Goal: Task Accomplishment & Management: Use online tool/utility

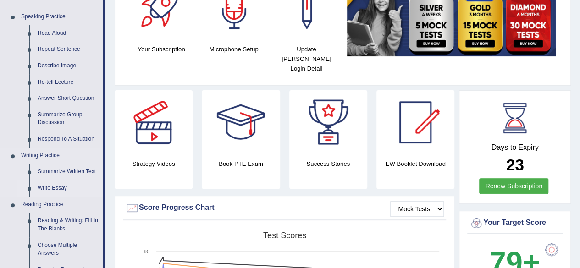
click at [48, 186] on link "Write Essay" at bounding box center [67, 188] width 69 height 17
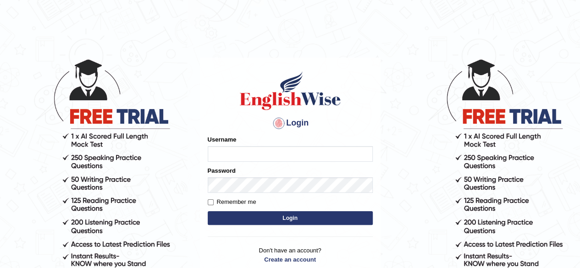
type input "Debnath"
click at [283, 218] on button "Login" at bounding box center [290, 218] width 165 height 14
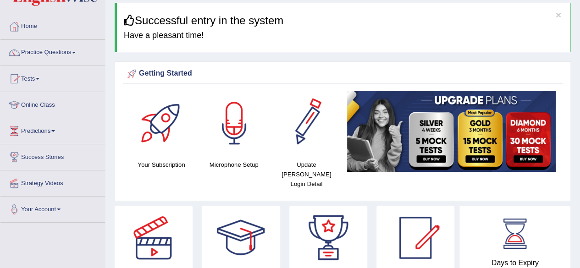
scroll to position [22, 0]
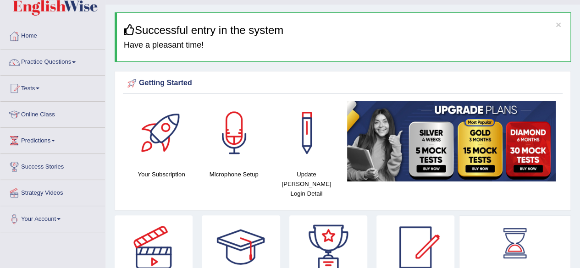
drag, startPoint x: 579, startPoint y: 16, endPoint x: 583, endPoint y: 40, distance: 24.6
click at [580, 40] on html "Toggle navigation Home Practice Questions Speaking Practice Read Aloud Repeat S…" at bounding box center [290, 112] width 580 height 268
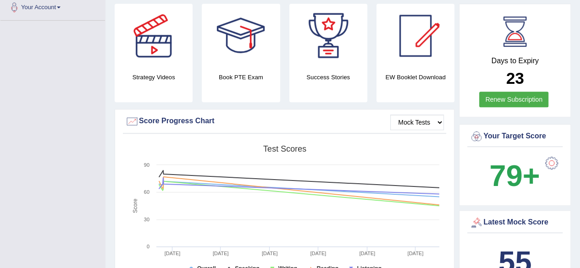
scroll to position [0, 0]
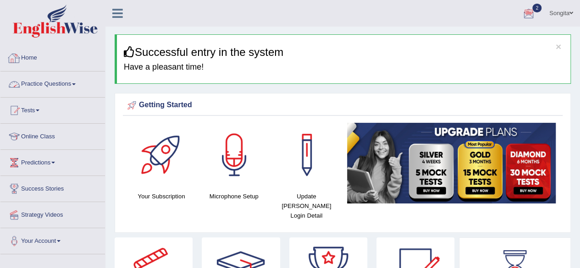
click at [70, 83] on link "Practice Questions" at bounding box center [52, 83] width 105 height 23
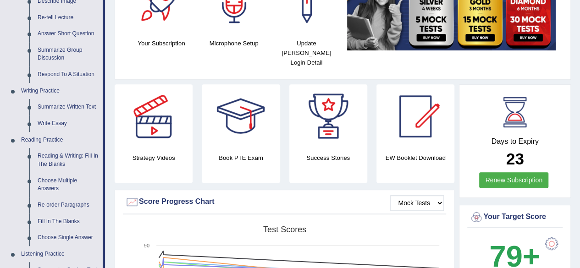
scroll to position [158, 0]
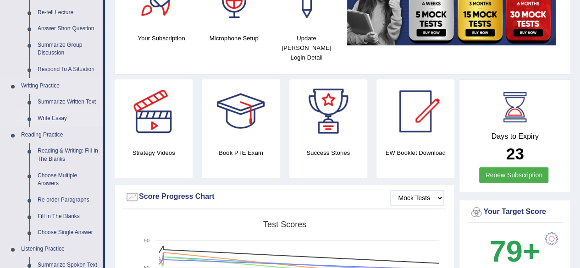
click at [50, 118] on link "Write Essay" at bounding box center [67, 118] width 69 height 17
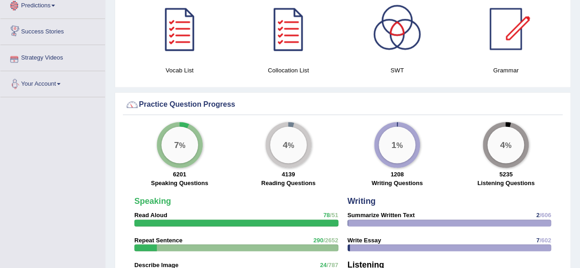
scroll to position [648, 0]
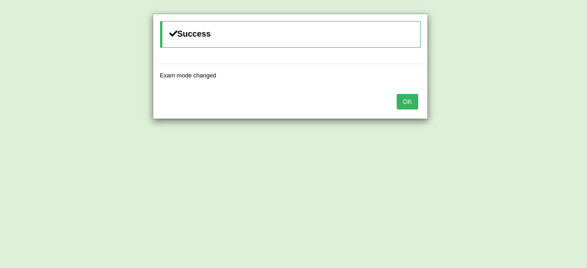
click at [413, 100] on button "OK" at bounding box center [407, 102] width 21 height 16
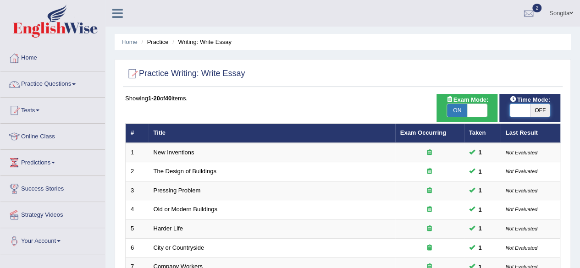
click at [513, 114] on span at bounding box center [520, 110] width 20 height 13
checkbox input "true"
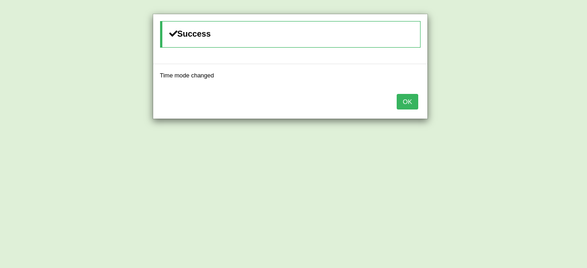
click at [407, 97] on button "OK" at bounding box center [407, 102] width 21 height 16
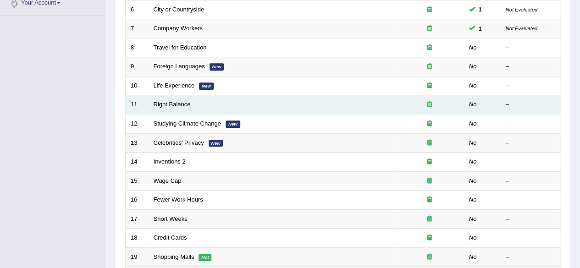
scroll to position [238, 0]
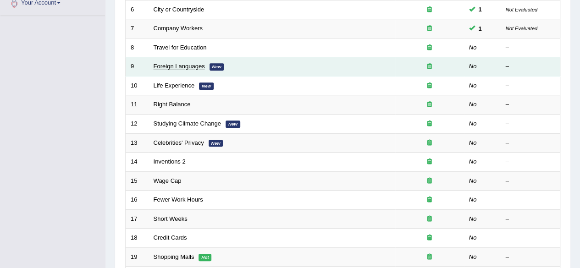
click at [186, 66] on link "Foreign Languages" at bounding box center [179, 66] width 51 height 7
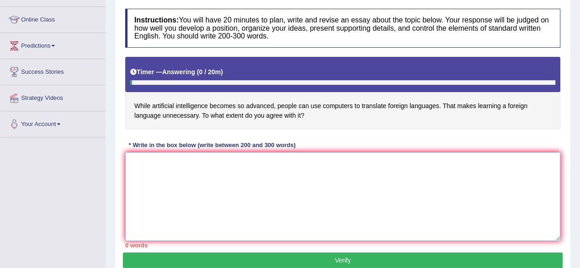
click at [187, 183] on textarea at bounding box center [342, 196] width 435 height 89
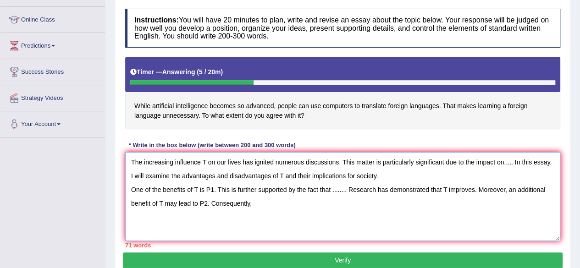
click at [191, 201] on textarea "The increasing influence T on our lives has ignited numerous discussions. This …" at bounding box center [342, 196] width 435 height 89
click at [262, 202] on textarea "The increasing influence T on our lives has ignited numerous discussions. This …" at bounding box center [342, 196] width 435 height 89
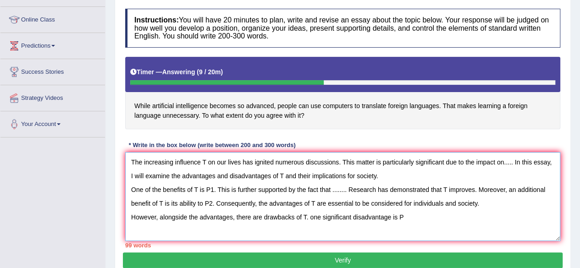
click at [391, 216] on textarea "The increasing influence T on our lives has ignited numerous discussions. This …" at bounding box center [342, 196] width 435 height 89
click at [425, 215] on textarea "The increasing influence T on our lives has ignited numerous discussions. This …" at bounding box center [342, 196] width 435 height 89
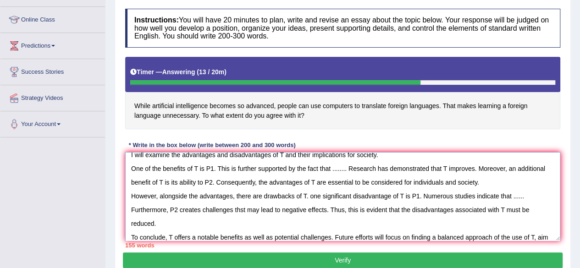
scroll to position [35, 0]
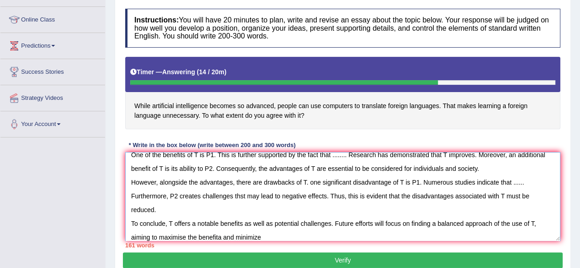
click at [232, 236] on textarea "The increasing influence T on our lives has ignited numerous discussions. This …" at bounding box center [342, 196] width 435 height 89
click at [235, 236] on textarea "The increasing influence T on our lives has ignited numerous discussions. This …" at bounding box center [342, 196] width 435 height 89
click at [265, 235] on textarea "The increasing influence T on our lives has ignited numerous discussions. This …" at bounding box center [342, 196] width 435 height 89
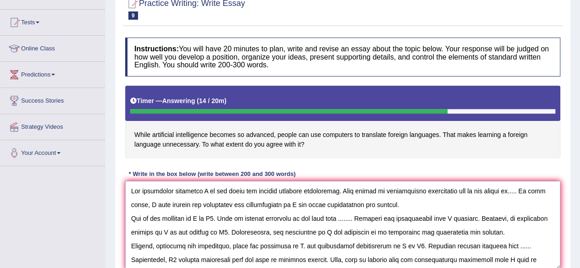
scroll to position [88, 0]
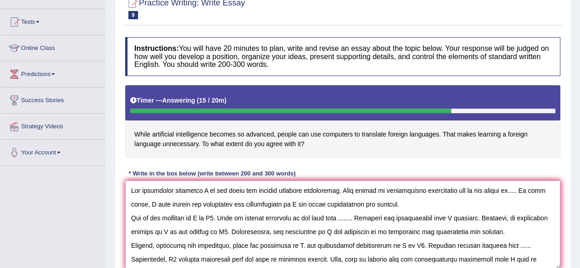
click at [206, 186] on textarea at bounding box center [342, 225] width 435 height 89
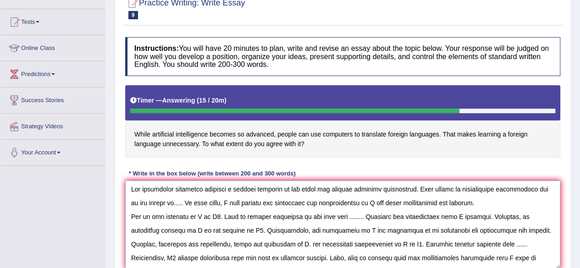
scroll to position [0, 0]
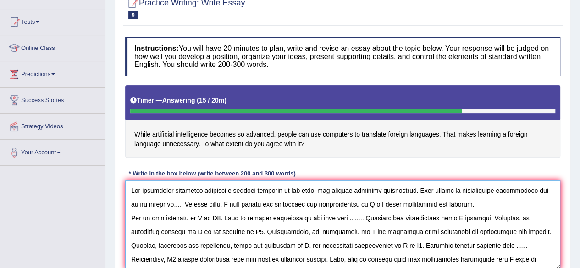
click at [176, 203] on textarea at bounding box center [342, 225] width 435 height 89
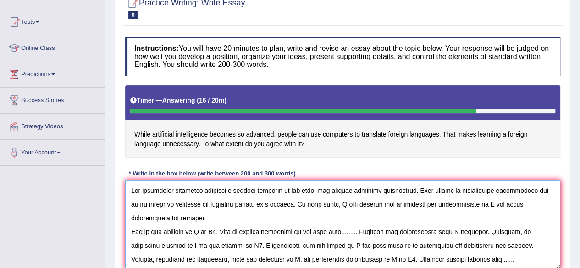
click at [494, 200] on textarea at bounding box center [342, 225] width 435 height 89
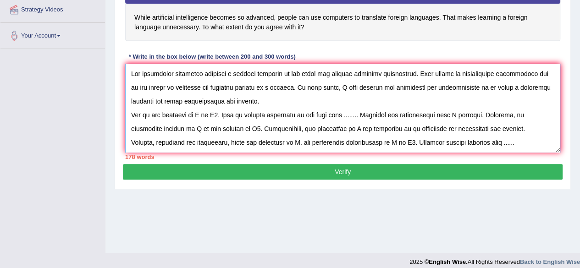
scroll to position [206, 0]
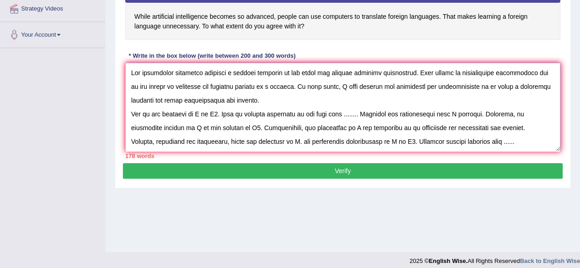
click at [197, 112] on textarea at bounding box center [342, 107] width 435 height 89
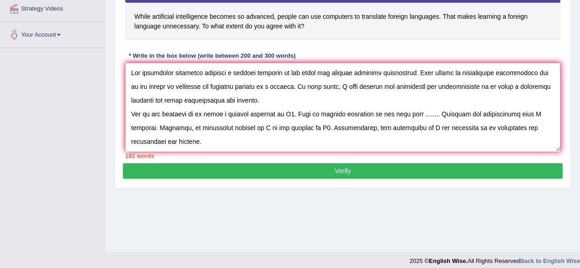
click at [286, 113] on textarea at bounding box center [342, 107] width 435 height 89
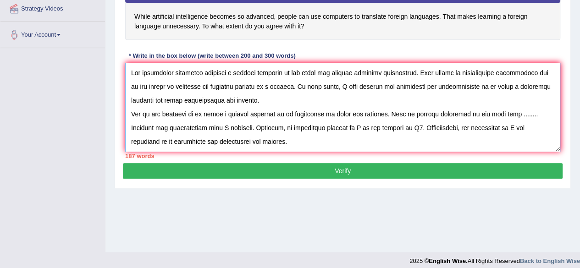
click at [512, 110] on textarea at bounding box center [342, 107] width 435 height 89
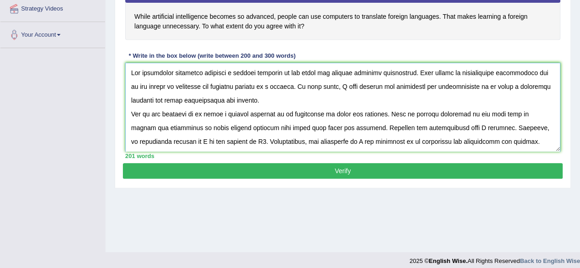
click at [436, 124] on textarea at bounding box center [342, 107] width 435 height 89
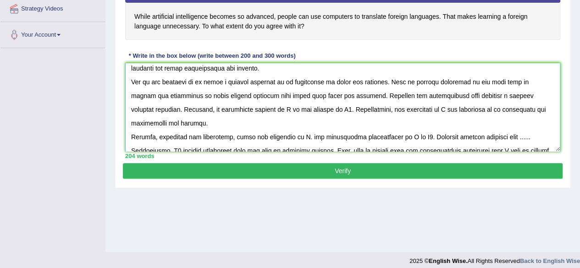
scroll to position [33, 0]
click at [540, 92] on textarea at bounding box center [342, 107] width 435 height 89
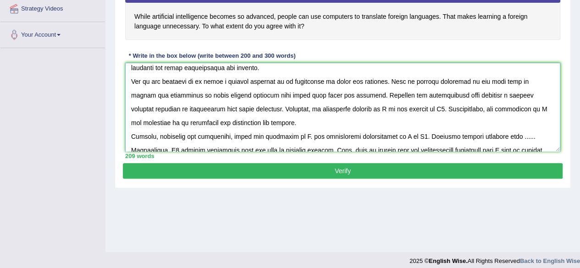
click at [330, 108] on textarea at bounding box center [342, 107] width 435 height 89
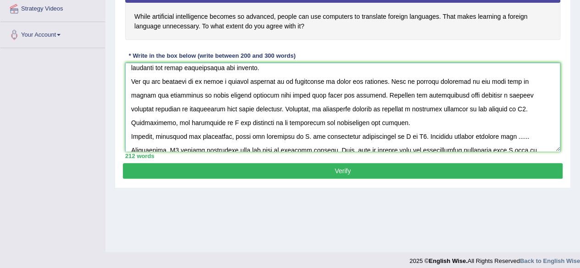
click at [457, 106] on textarea at bounding box center [342, 107] width 435 height 89
type textarea "The increasing influence learning a foreign language on our lives has ignited n…"
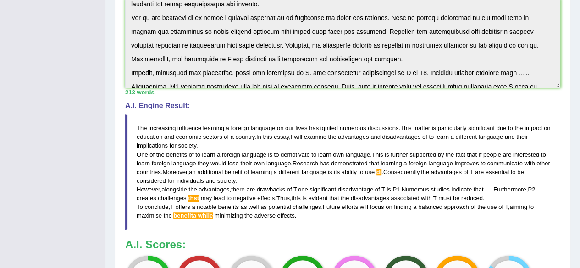
scroll to position [245, 0]
